Goal: Information Seeking & Learning: Compare options

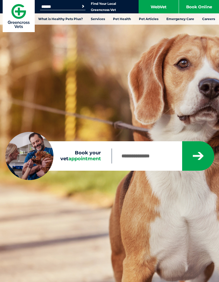
click at [163, 9] on link "WebVet" at bounding box center [159, 6] width 40 height 13
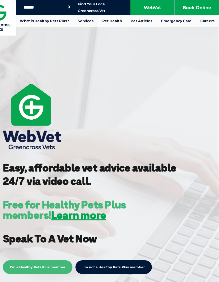
click at [57, 21] on link "What is Healthy Pets Plus?" at bounding box center [60, 18] width 53 height 11
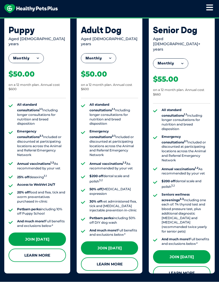
scroll to position [467, 0]
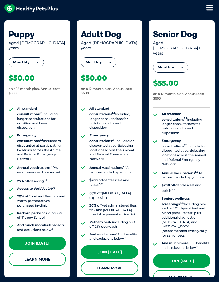
click at [47, 253] on link "Learn More" at bounding box center [38, 259] width 58 height 13
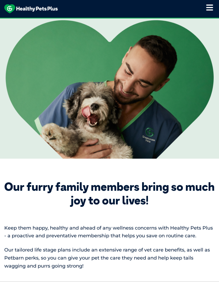
scroll to position [106, 0]
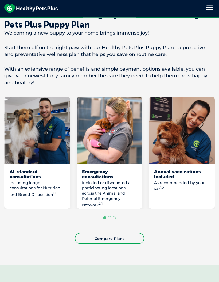
scroll to position [364, 0]
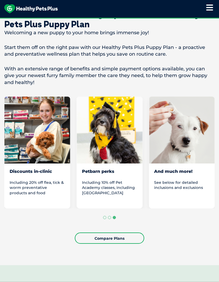
click at [129, 232] on link "Compare Plans" at bounding box center [110, 237] width 70 height 11
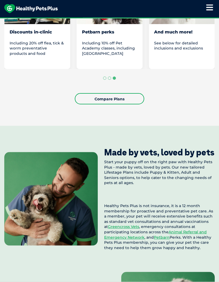
scroll to position [501, 0]
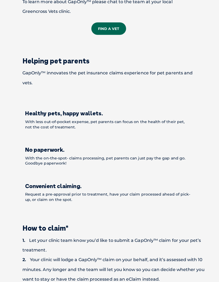
scroll to position [310, 0]
